Goal: Task Accomplishment & Management: Use online tool/utility

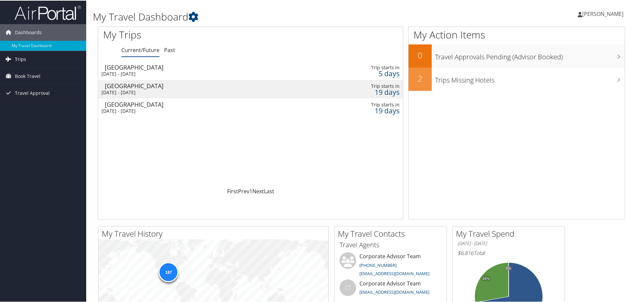
click at [24, 60] on span "Trips" at bounding box center [20, 58] width 11 height 17
click at [37, 73] on link "Current/Future Trips" at bounding box center [43, 72] width 86 height 10
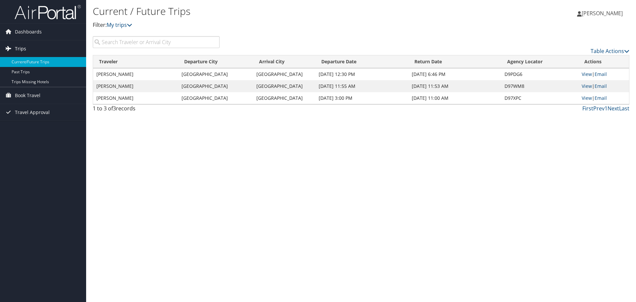
click at [21, 48] on span "Trips" at bounding box center [20, 48] width 11 height 17
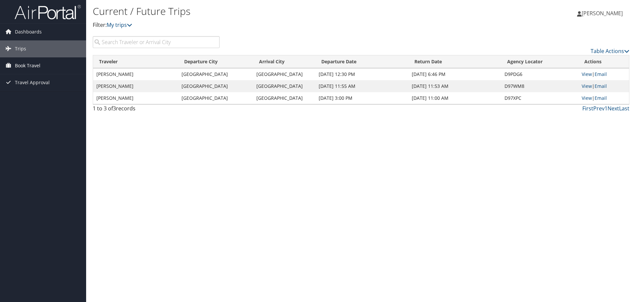
click at [25, 61] on span "Book Travel" at bounding box center [28, 65] width 26 height 17
click at [26, 69] on span "Book Travel" at bounding box center [28, 65] width 26 height 17
click at [26, 70] on span "Book Travel" at bounding box center [28, 65] width 26 height 17
click at [18, 80] on link "Agent Booking Request" at bounding box center [43, 79] width 86 height 10
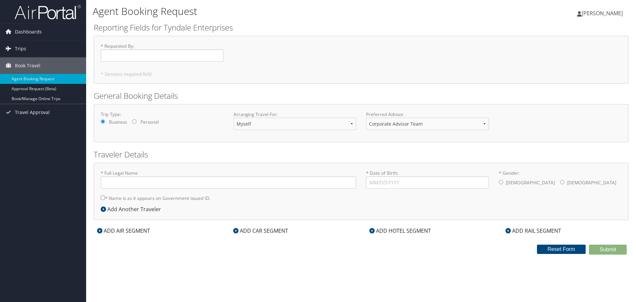
type input "Breanna Lea Shaw"
click at [30, 98] on link "Book/Manage Online Trips" at bounding box center [43, 99] width 86 height 10
click at [19, 99] on link "Book/Manage Online Trips" at bounding box center [43, 99] width 86 height 10
